Goal: Task Accomplishment & Management: Complete application form

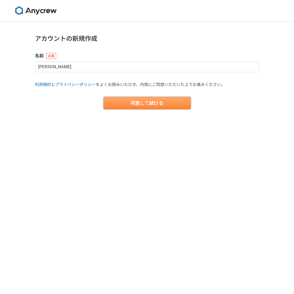
click at [144, 100] on button "同意して続ける" at bounding box center [147, 103] width 87 height 12
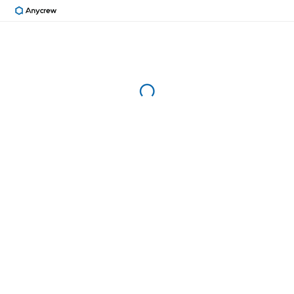
select select "13"
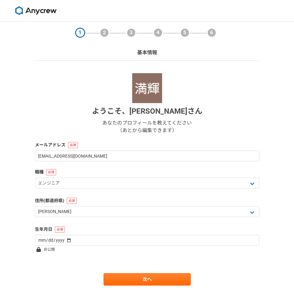
scroll to position [17, 0]
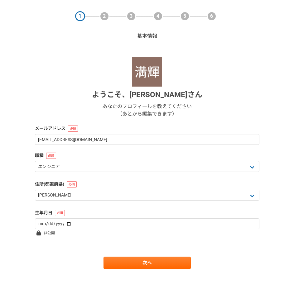
click at [138, 161] on div "職種 エンジニア デザイナー ライター 営業 マーケティング 企画・事業開発 バックオフィス その他" at bounding box center [147, 162] width 224 height 21
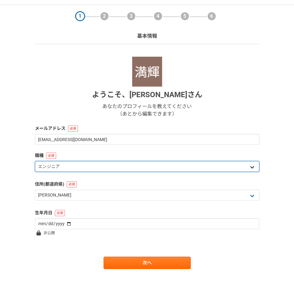
click at [123, 169] on select "エンジニア デザイナー ライター 営業 マーケティング 企画・事業開発 バックオフィス その他" at bounding box center [147, 166] width 224 height 11
select select "4"
click at [35, 161] on select "エンジニア デザイナー ライター 営業 マーケティング 企画・事業開発 バックオフィス その他" at bounding box center [147, 166] width 224 height 11
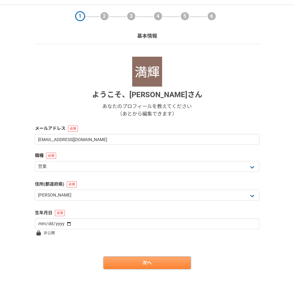
click at [124, 262] on link "次へ" at bounding box center [147, 263] width 87 height 12
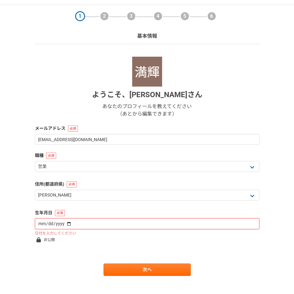
click at [80, 224] on input "date" at bounding box center [147, 224] width 224 height 11
click at [41, 226] on input "date" at bounding box center [147, 224] width 224 height 11
click at [42, 225] on input "date" at bounding box center [147, 224] width 224 height 11
drag, startPoint x: 42, startPoint y: 225, endPoint x: 65, endPoint y: 223, distance: 23.5
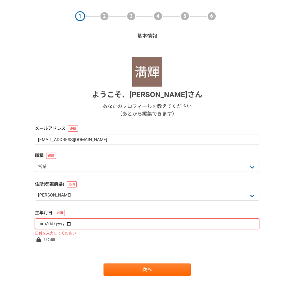
click at [65, 223] on input "date" at bounding box center [147, 224] width 224 height 11
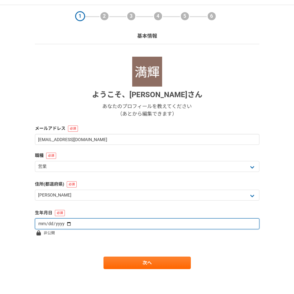
type input "2000-07-07"
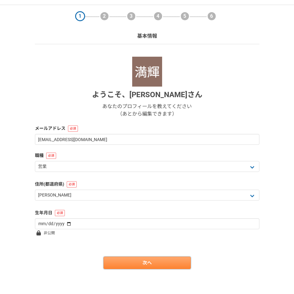
click at [148, 265] on link "次へ" at bounding box center [147, 263] width 87 height 12
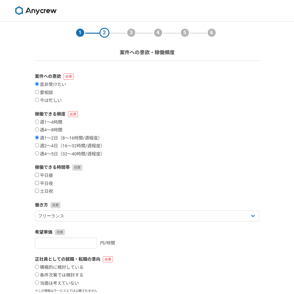
scroll to position [56, 0]
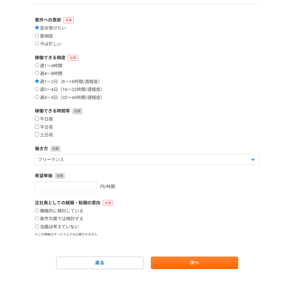
click at [51, 228] on label "当面は考えていない" at bounding box center [57, 227] width 44 height 6
click at [39, 228] on input "当面は考えていない" at bounding box center [37, 226] width 4 height 4
radio input "true"
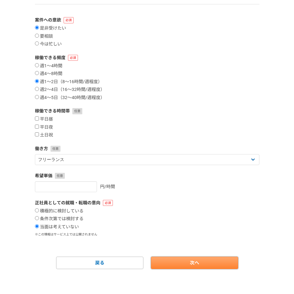
click at [187, 257] on link "次へ" at bounding box center [194, 263] width 87 height 12
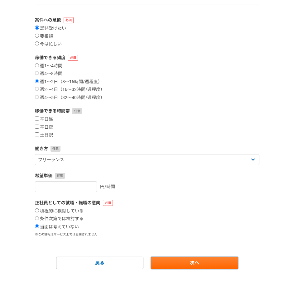
scroll to position [0, 0]
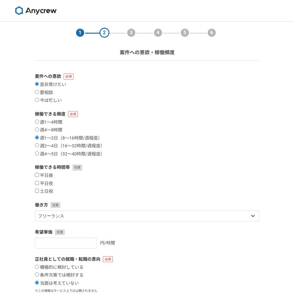
select select
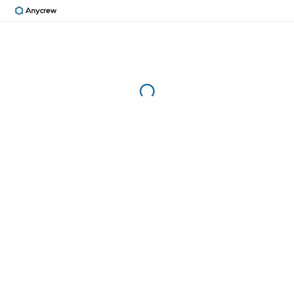
select select "13"
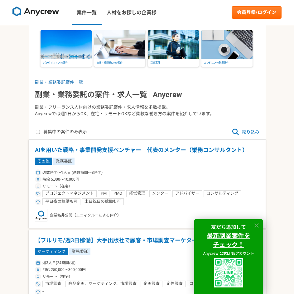
click at [258, 225] on icon at bounding box center [256, 225] width 7 height 7
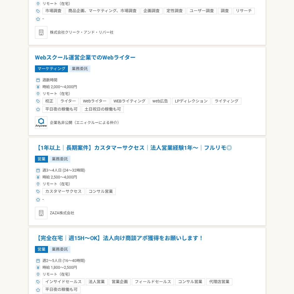
scroll to position [294, 0]
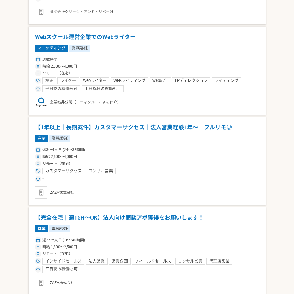
drag, startPoint x: 81, startPoint y: 195, endPoint x: 68, endPoint y: 196, distance: 12.9
click at [68, 196] on div "ZAZA株式会社" at bounding box center [147, 192] width 224 height 12
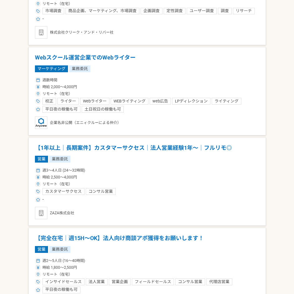
scroll to position [275, 0]
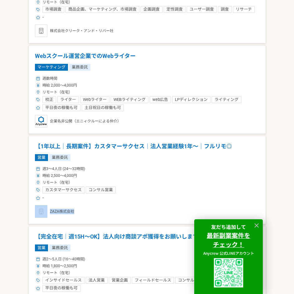
drag, startPoint x: 77, startPoint y: 216, endPoint x: 74, endPoint y: 213, distance: 4.6
click at [74, 213] on div "ZAZA株式会社" at bounding box center [147, 211] width 224 height 12
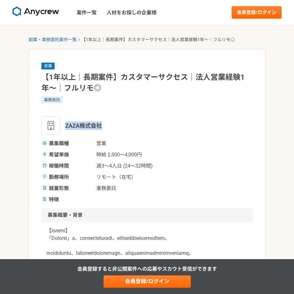
drag, startPoint x: 106, startPoint y: 126, endPoint x: 65, endPoint y: 128, distance: 40.9
click at [65, 128] on div "ZAZA株式会社" at bounding box center [146, 125] width 211 height 19
copy span "ZAZA株式会社"
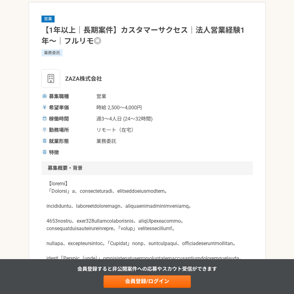
scroll to position [48, 0]
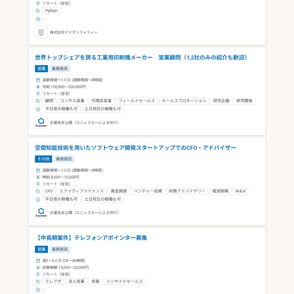
scroll to position [1087, 0]
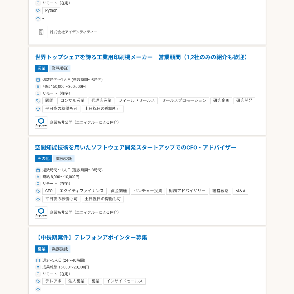
click at [73, 190] on span "エクイティファイナンス" at bounding box center [82, 191] width 44 height 5
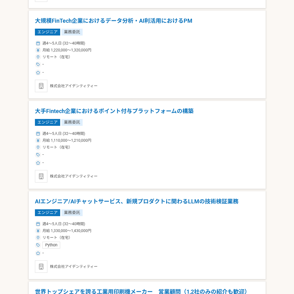
scroll to position [855, 0]
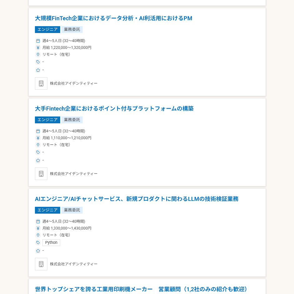
click at [109, 173] on div "株式会社アイデンティティー" at bounding box center [147, 174] width 224 height 12
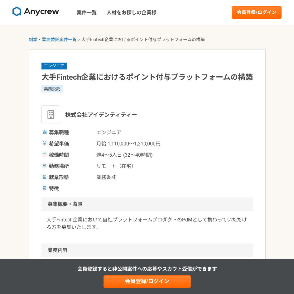
drag, startPoint x: 109, startPoint y: 173, endPoint x: 71, endPoint y: 175, distance: 37.7
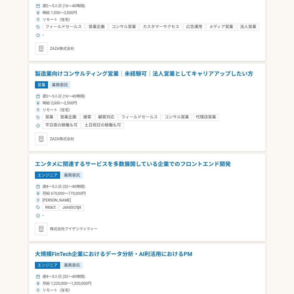
scroll to position [619, 0]
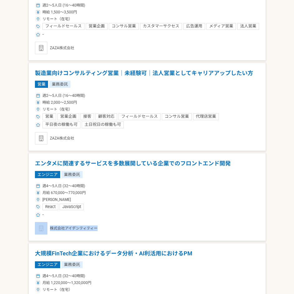
drag, startPoint x: 52, startPoint y: 234, endPoint x: 96, endPoint y: 229, distance: 44.6
click at [96, 229] on div "株式会社アイデンティティー" at bounding box center [147, 228] width 224 height 12
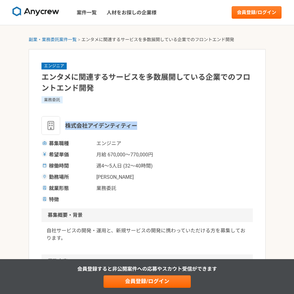
drag, startPoint x: 65, startPoint y: 128, endPoint x: 144, endPoint y: 131, distance: 79.6
click at [144, 131] on div "株式会社アイデンティティー" at bounding box center [146, 125] width 211 height 19
copy span "株式会社アイデンティティー"
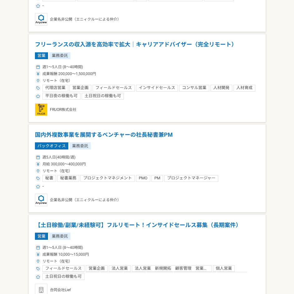
scroll to position [1552, 0]
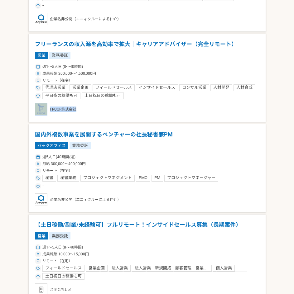
drag, startPoint x: 50, startPoint y: 115, endPoint x: 76, endPoint y: 108, distance: 26.8
click at [76, 108] on div "FRUOR株式会社" at bounding box center [147, 109] width 224 height 12
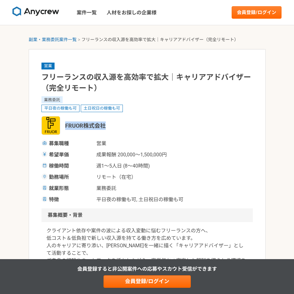
drag, startPoint x: 65, startPoint y: 127, endPoint x: 111, endPoint y: 124, distance: 46.2
click at [111, 124] on div "FRUOR株式会社" at bounding box center [146, 125] width 211 height 19
copy span "FRUOR株式会社"
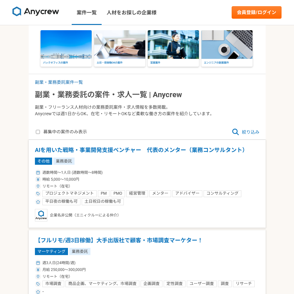
click at [247, 134] on span "絞り込み" at bounding box center [245, 131] width 27 height 7
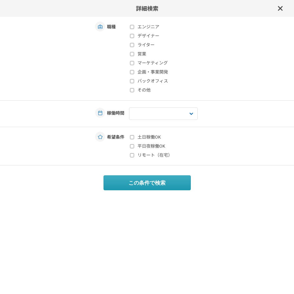
click at [138, 28] on label "エンジニア" at bounding box center [167, 27] width 74 height 7
click at [134, 28] on input "エンジニア" at bounding box center [132, 27] width 4 height 4
checkbox input "true"
click at [133, 55] on input "営業" at bounding box center [132, 54] width 4 height 4
checkbox input "true"
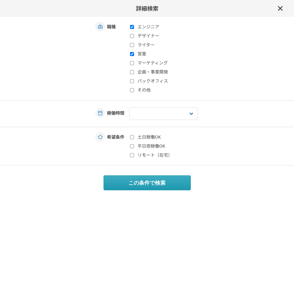
click at [132, 65] on label "マーケティング" at bounding box center [167, 63] width 74 height 7
click at [132, 65] on input "マーケティング" at bounding box center [132, 63] width 4 height 4
checkbox input "true"
click at [130, 71] on input "企画・事業開発" at bounding box center [132, 72] width 4 height 4
checkbox input "true"
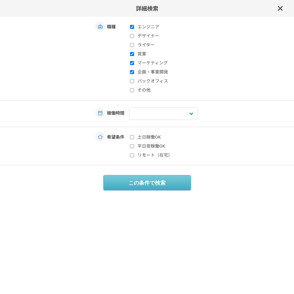
click at [134, 182] on button "この条件で検索" at bounding box center [147, 183] width 87 height 15
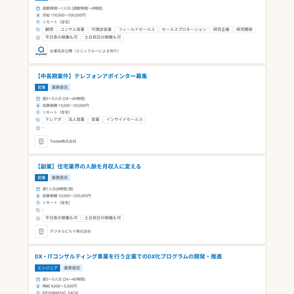
scroll to position [1092, 0]
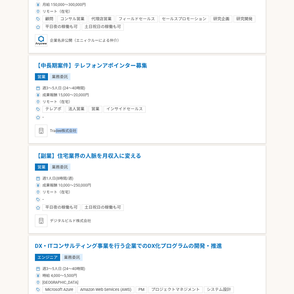
drag, startPoint x: 56, startPoint y: 139, endPoint x: 20, endPoint y: 143, distance: 35.8
drag, startPoint x: 20, startPoint y: 143, endPoint x: 46, endPoint y: 149, distance: 25.9
click at [76, 142] on article "【中長期案件】テレフォンアポインター募集 営業 業務委託 週3〜5人日 (24〜40時間) 成果報酬 15,000〜20,000円 リモート（在宅） テレアポ…" at bounding box center [147, 99] width 237 height 88
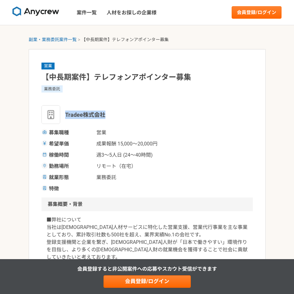
drag, startPoint x: 116, startPoint y: 113, endPoint x: 63, endPoint y: 118, distance: 52.9
click at [63, 118] on div "Tradee株式会社" at bounding box center [146, 114] width 211 height 19
copy span "Tradee株式会社"
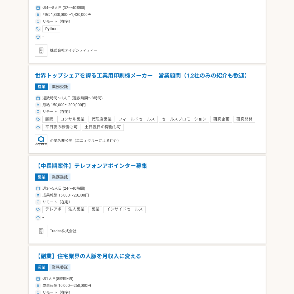
scroll to position [993, 0]
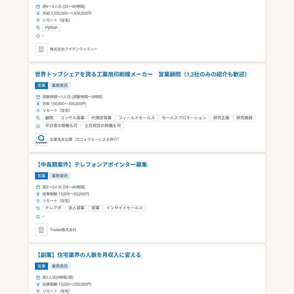
drag, startPoint x: 94, startPoint y: 165, endPoint x: 22, endPoint y: 172, distance: 72.3
click at [22, 172] on main "副業・業務委託案件一覧 副業・業務委託の案件・求人一覧 | Anycrew 副業・フリーランス人材向けの業務委託案件・求人情報を多数掲載。 Anycrewでは…" at bounding box center [147, 45] width 294 height 1929
drag, startPoint x: 140, startPoint y: 181, endPoint x: 17, endPoint y: 174, distance: 123.7
click at [17, 174] on main "副業・業務委託案件一覧 副業・業務委託の案件・求人一覧 | Anycrew 副業・フリーランス人材向けの業務委託案件・求人情報を多数掲載。 Anycrewでは…" at bounding box center [147, 45] width 294 height 1929
drag, startPoint x: 76, startPoint y: 162, endPoint x: 55, endPoint y: 158, distance: 21.0
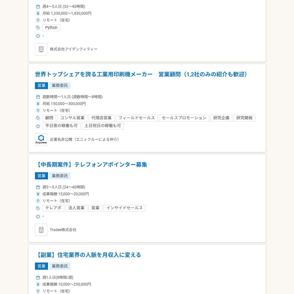
click at [55, 158] on article "【中長期案件】テレフォンアポインター募集 営業 業務委託 週3〜5人日 (24〜40時間) 成果報酬 15,000〜20,000円 リモート（在宅） テレアポ…" at bounding box center [147, 199] width 237 height 88
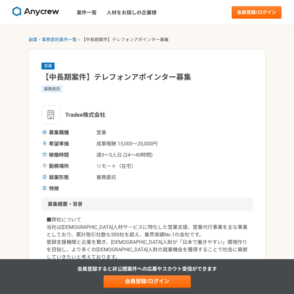
click at [135, 202] on h2 "募集概要・背景" at bounding box center [146, 205] width 211 height 14
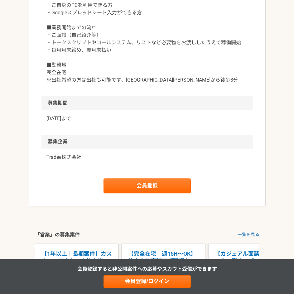
scroll to position [639, 0]
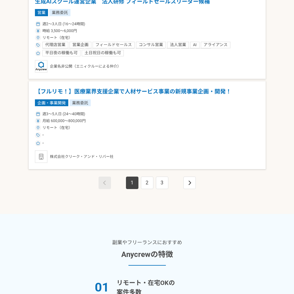
scroll to position [1789, 0]
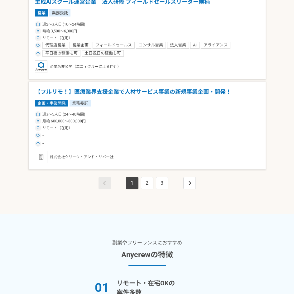
drag, startPoint x: 40, startPoint y: 198, endPoint x: 105, endPoint y: 175, distance: 69.1
click at [40, 197] on div "1 2 3" at bounding box center [147, 192] width 237 height 45
click at [75, 159] on div "株式会社クリーク・アンド・リバー社" at bounding box center [147, 157] width 224 height 12
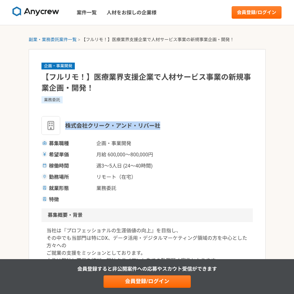
drag, startPoint x: 168, startPoint y: 131, endPoint x: 66, endPoint y: 123, distance: 101.9
click at [66, 123] on div "株式会社クリーク・アンド・リバー社" at bounding box center [146, 125] width 211 height 19
copy span "株式会社クリーク・アンド・リバー社"
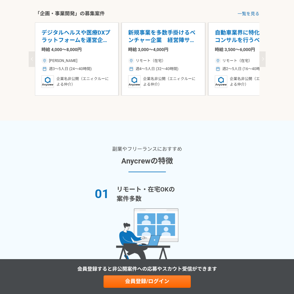
scroll to position [918, 0]
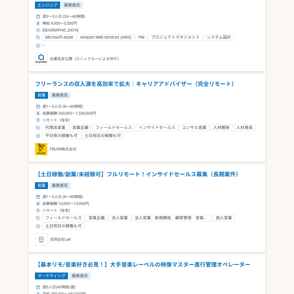
scroll to position [1344, 0]
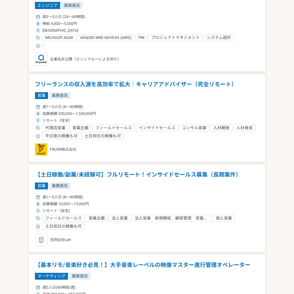
drag, startPoint x: 70, startPoint y: 151, endPoint x: 20, endPoint y: 132, distance: 52.9
drag, startPoint x: 63, startPoint y: 150, endPoint x: 131, endPoint y: 219, distance: 97.0
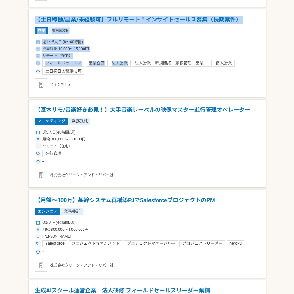
scroll to position [1500, 0]
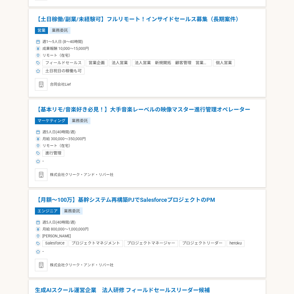
copy div "合同会社Lief"
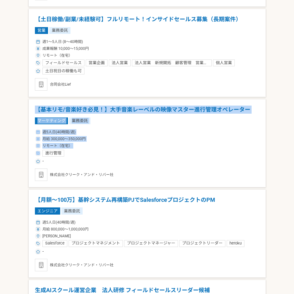
drag, startPoint x: 70, startPoint y: 92, endPoint x: -189, endPoint y: 151, distance: 266.1
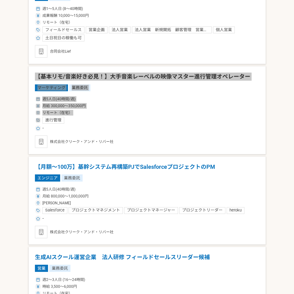
scroll to position [1533, 0]
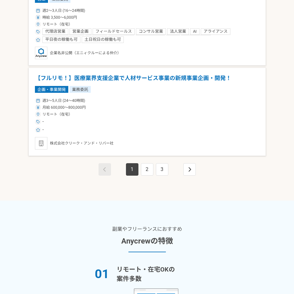
scroll to position [1803, 0]
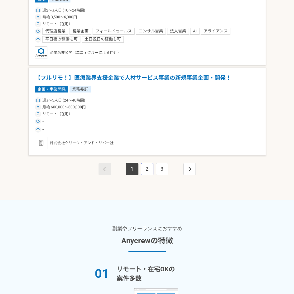
click at [147, 169] on link "2" at bounding box center [147, 169] width 12 height 12
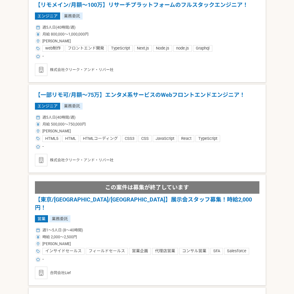
scroll to position [263, 0]
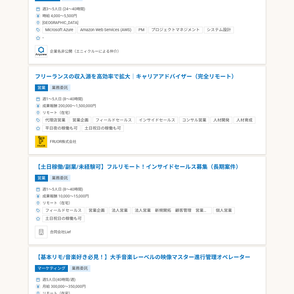
scroll to position [1309, 0]
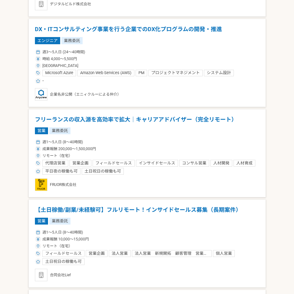
drag, startPoint x: 96, startPoint y: 210, endPoint x: 76, endPoint y: 211, distance: 20.0
click at [76, 211] on h1 "【土日稼働/副業/未経験可】フルリモート！インサイドセールス募集（長期案件）" at bounding box center [147, 210] width 224 height 8
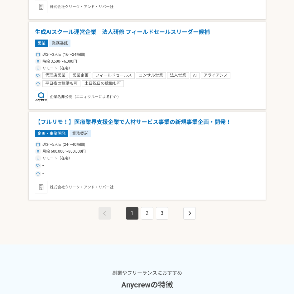
scroll to position [1759, 0]
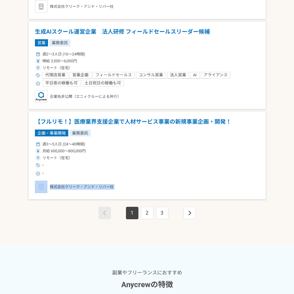
drag, startPoint x: 151, startPoint y: 207, endPoint x: 141, endPoint y: 207, distance: 10.6
click at [148, 212] on link "2" at bounding box center [147, 213] width 12 height 12
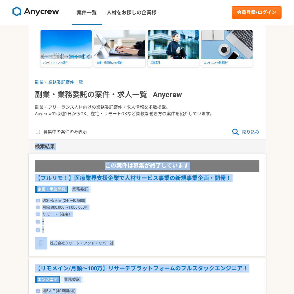
scroll to position [135, 0]
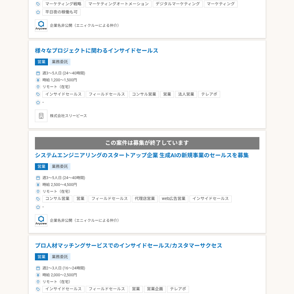
scroll to position [1396, 0]
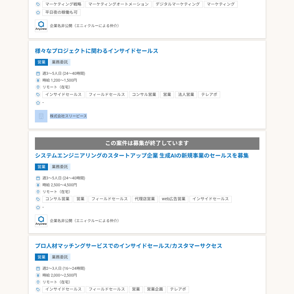
copy div "株式会社スリーピース"
drag, startPoint x: 92, startPoint y: 113, endPoint x: 3, endPoint y: 124, distance: 89.5
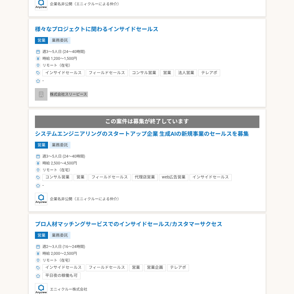
scroll to position [1355, 0]
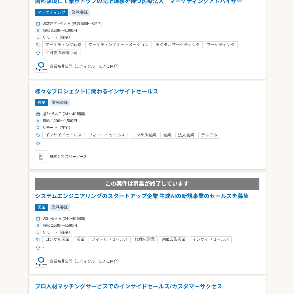
click at [65, 88] on h1 "様々なプロジェクトに関わるインサイドセールス" at bounding box center [147, 92] width 224 height 8
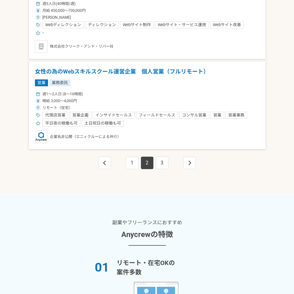
scroll to position [1946, 0]
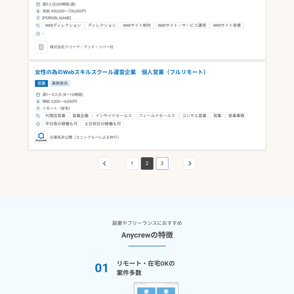
click at [164, 157] on link "3" at bounding box center [162, 163] width 12 height 12
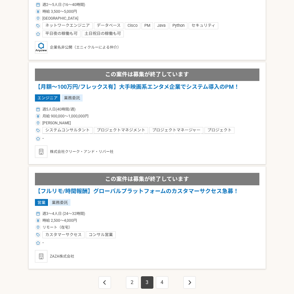
scroll to position [1872, 0]
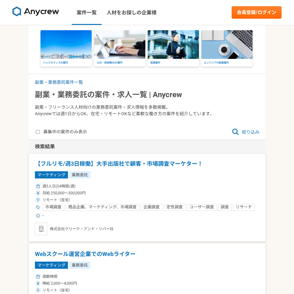
click at [248, 130] on span "絞り込み" at bounding box center [245, 131] width 27 height 7
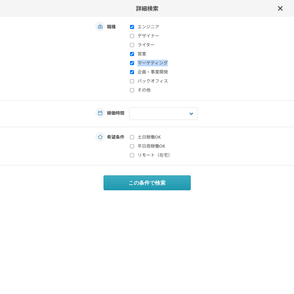
drag, startPoint x: 136, startPoint y: 70, endPoint x: 133, endPoint y: 61, distance: 10.0
click at [133, 61] on div "エンジニア デザイナー ライター 営業 マーケティング 企画・事業開発 バックオフィス その他" at bounding box center [166, 59] width 75 height 70
click at [133, 61] on input "マーケティング" at bounding box center [132, 63] width 4 height 4
checkbox input "false"
click at [132, 70] on label "企画・事業開発" at bounding box center [167, 72] width 74 height 7
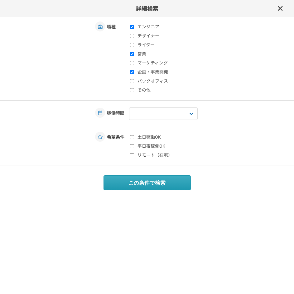
click at [132, 70] on input "企画・事業開発" at bounding box center [132, 72] width 4 height 4
checkbox input "false"
click at [130, 51] on label "営業" at bounding box center [167, 54] width 74 height 7
click at [130, 52] on input "営業" at bounding box center [132, 54] width 4 height 4
checkbox input "false"
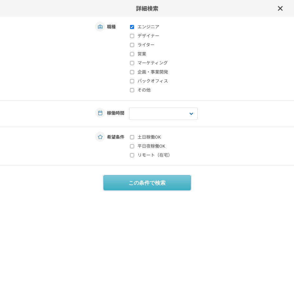
click at [146, 180] on button "この条件で検索" at bounding box center [147, 183] width 87 height 15
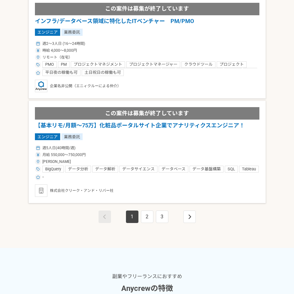
scroll to position [1847, 0]
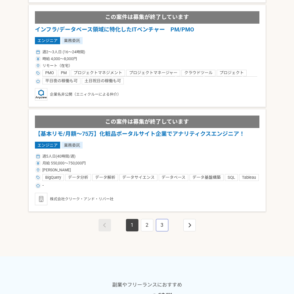
click at [165, 224] on link "3" at bounding box center [162, 225] width 12 height 12
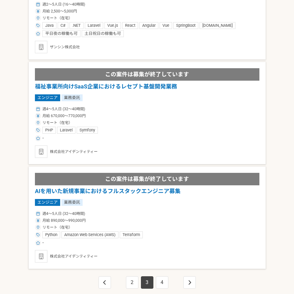
scroll to position [1987, 0]
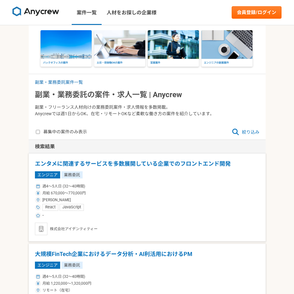
click at [250, 133] on span "絞り込み" at bounding box center [245, 131] width 27 height 7
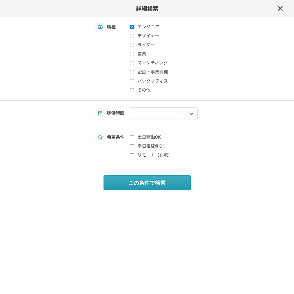
click at [133, 27] on input "エンジニア" at bounding box center [132, 27] width 4 height 4
checkbox input "false"
click at [132, 43] on input "ライター" at bounding box center [132, 45] width 4 height 4
checkbox input "true"
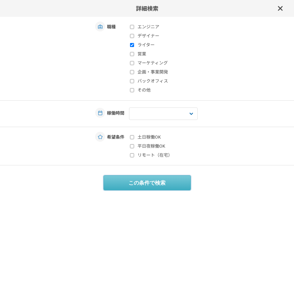
click at [133, 184] on button "この条件で検索" at bounding box center [147, 183] width 87 height 15
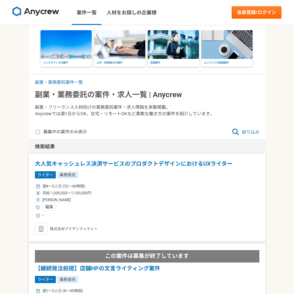
click at [254, 131] on span "絞り込み" at bounding box center [245, 131] width 27 height 7
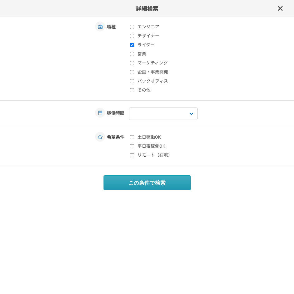
click at [139, 45] on label "ライター" at bounding box center [167, 45] width 74 height 7
click at [134, 45] on input "ライター" at bounding box center [132, 45] width 4 height 4
checkbox input "false"
click at [133, 81] on input "バックオフィス" at bounding box center [132, 81] width 4 height 4
checkbox input "true"
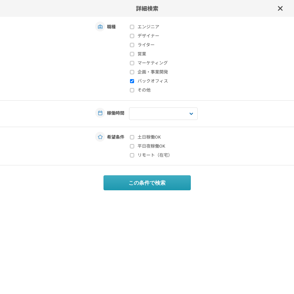
click at [134, 85] on div "エンジニア デザイナー ライター 営業 マーケティング 企画・事業開発 バックオフィス その他" at bounding box center [166, 59] width 75 height 70
click at [134, 88] on label "その他" at bounding box center [167, 90] width 74 height 7
click at [134, 88] on input "その他" at bounding box center [132, 90] width 4 height 4
checkbox input "true"
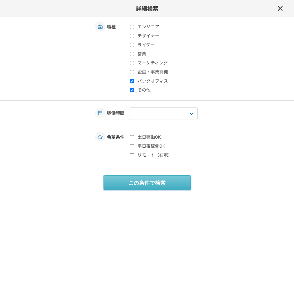
click at [126, 178] on button "この条件で検索" at bounding box center [147, 183] width 87 height 15
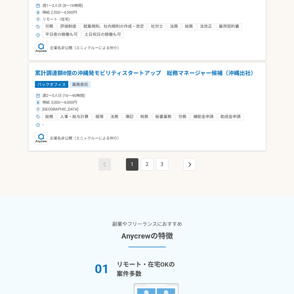
scroll to position [1965, 0]
click at [149, 161] on link "2" at bounding box center [147, 164] width 12 height 12
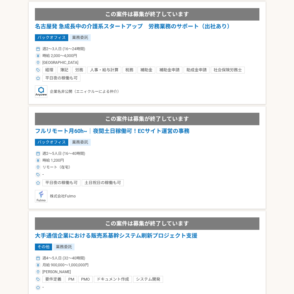
scroll to position [1563, 0]
